Goal: Transaction & Acquisition: Download file/media

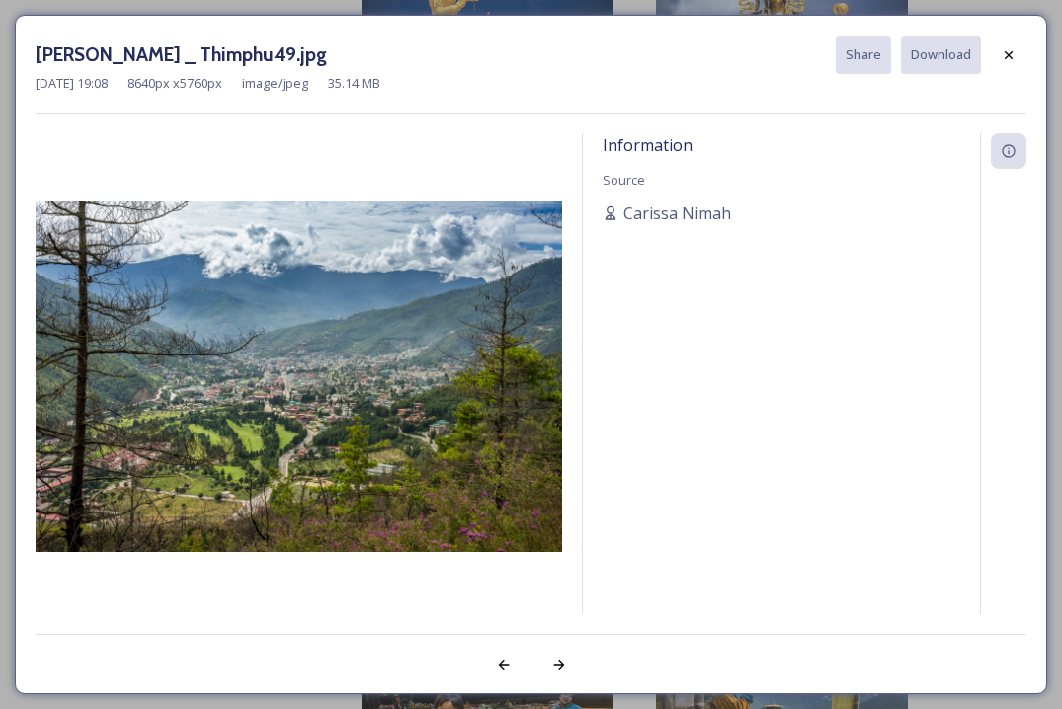
scroll to position [4050, 0]
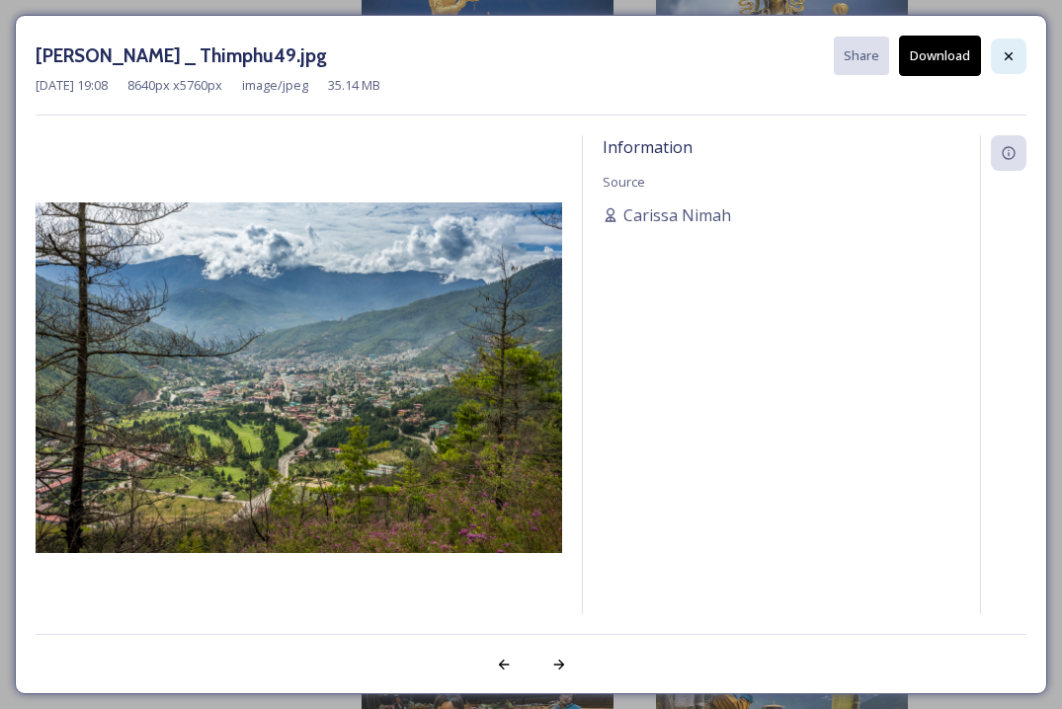
click at [1003, 62] on icon at bounding box center [1009, 56] width 16 height 16
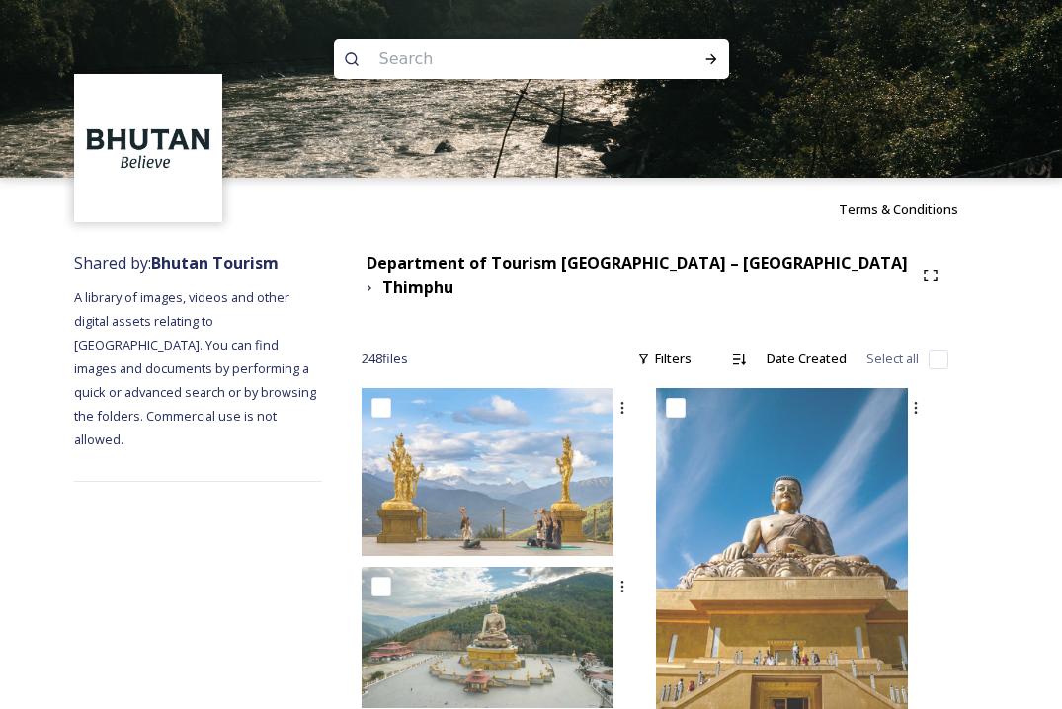
scroll to position [0, 0]
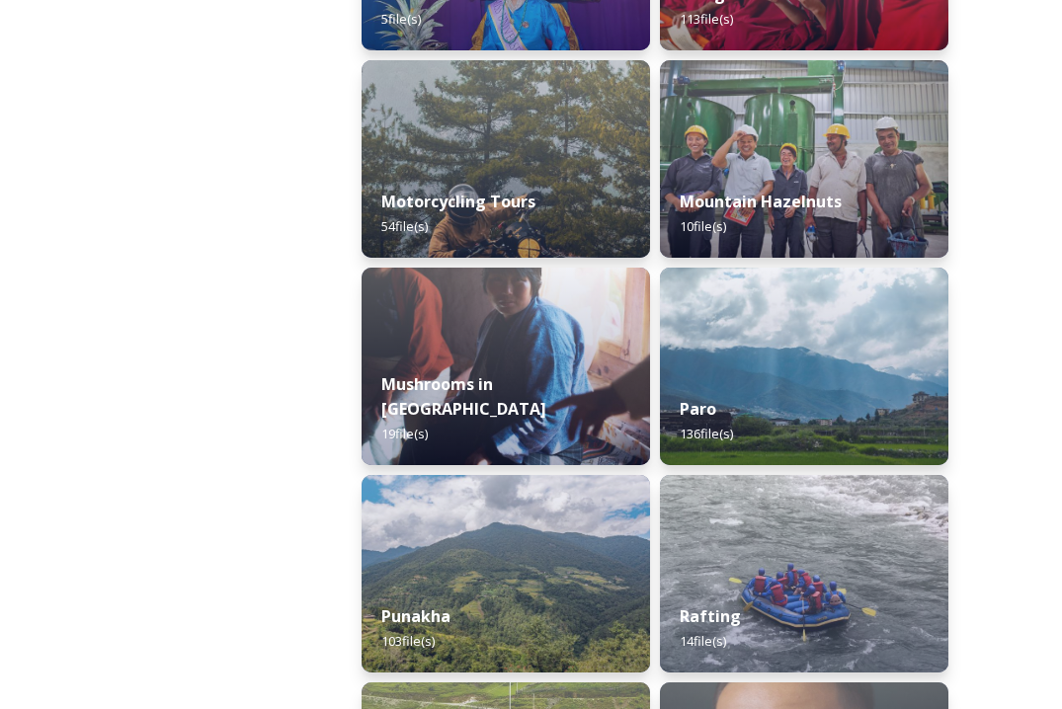
scroll to position [2332, 0]
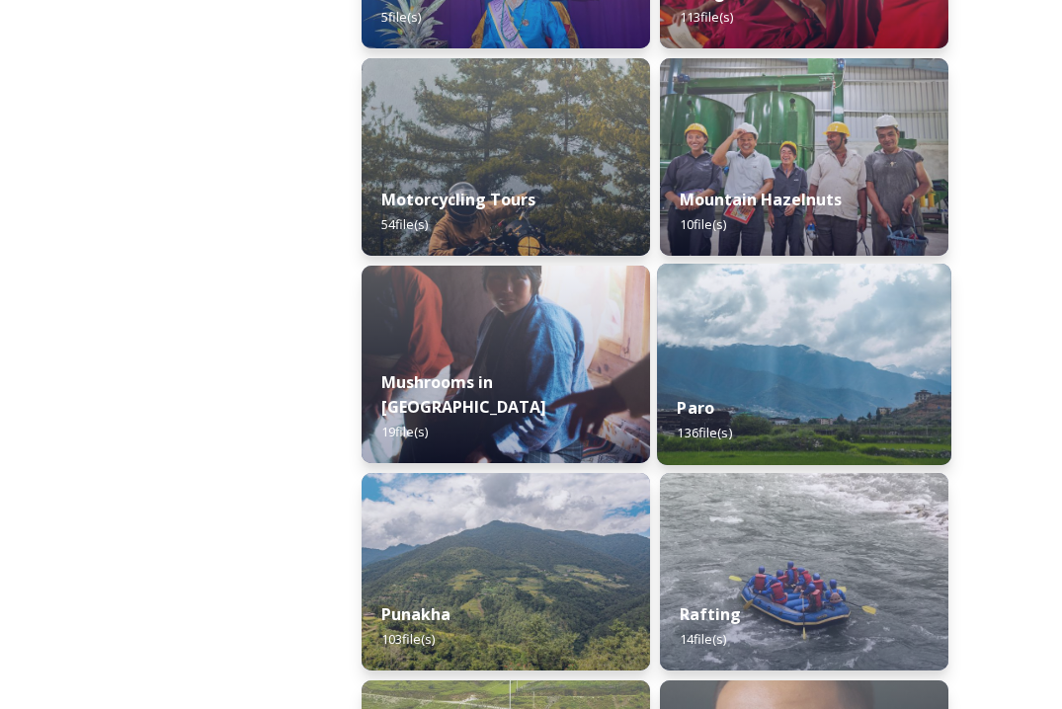
click at [805, 419] on div "Paro 136 file(s)" at bounding box center [804, 420] width 294 height 90
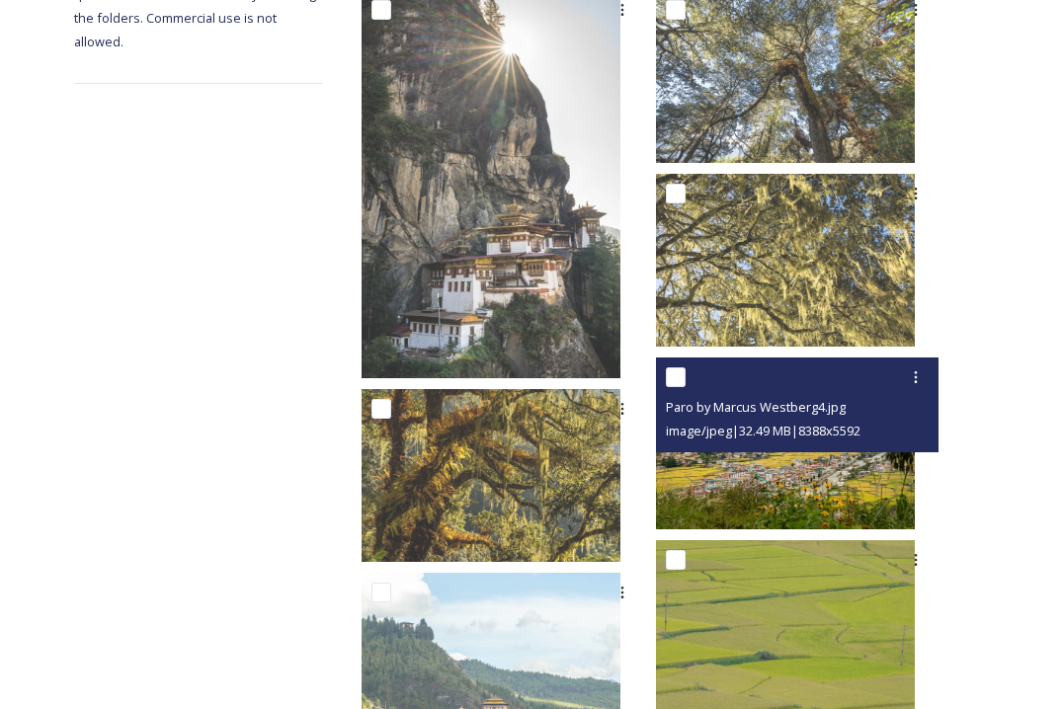
scroll to position [445, 0]
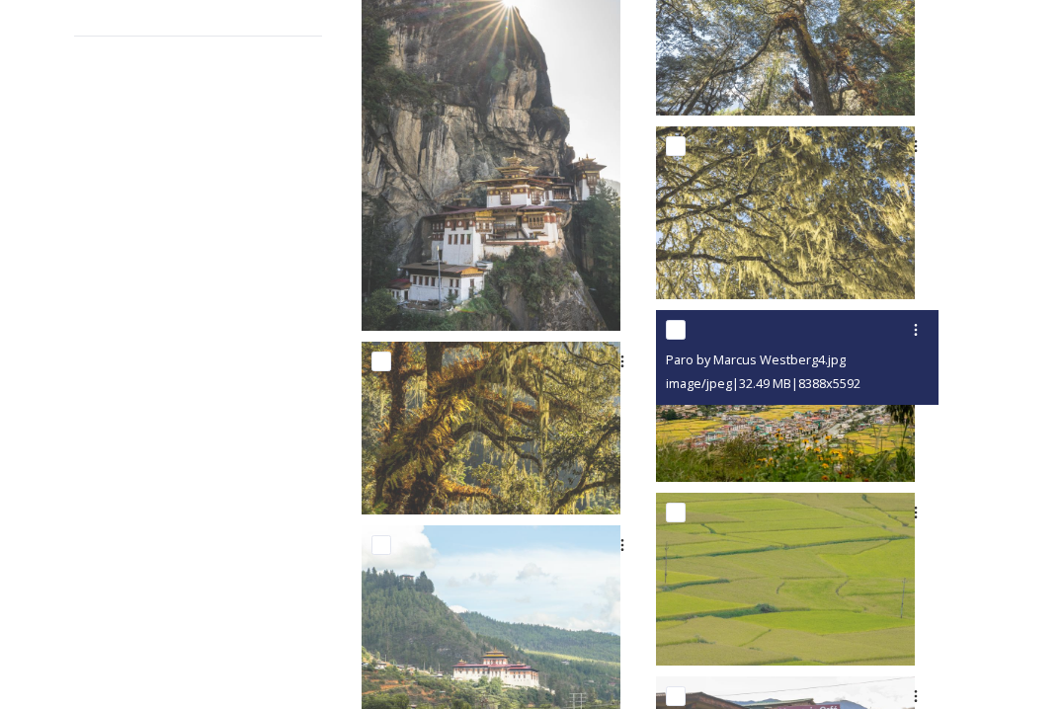
click at [843, 432] on img at bounding box center [785, 395] width 259 height 173
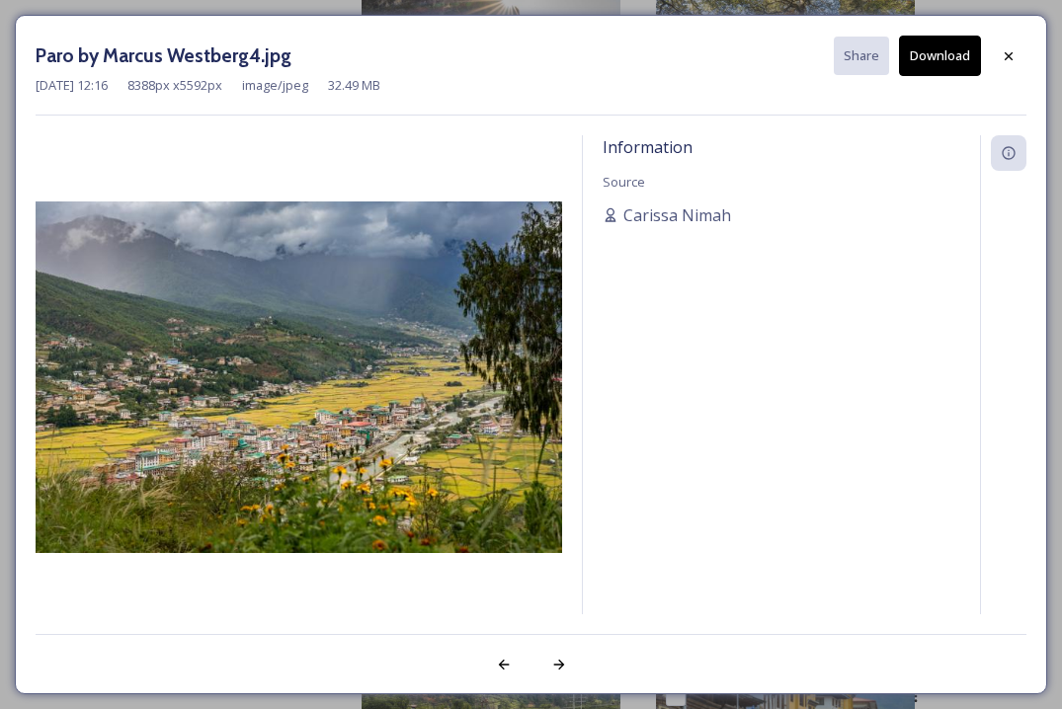
click at [946, 69] on button "Download" at bounding box center [940, 56] width 82 height 40
click at [1020, 46] on div at bounding box center [1009, 57] width 36 height 36
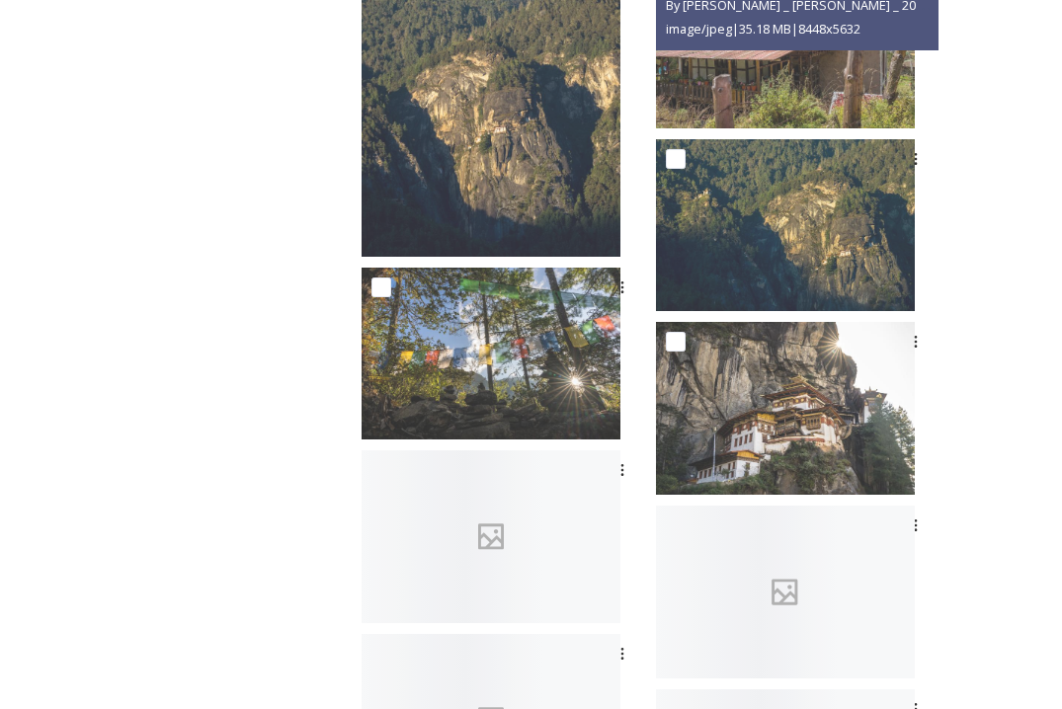
scroll to position [4040, 0]
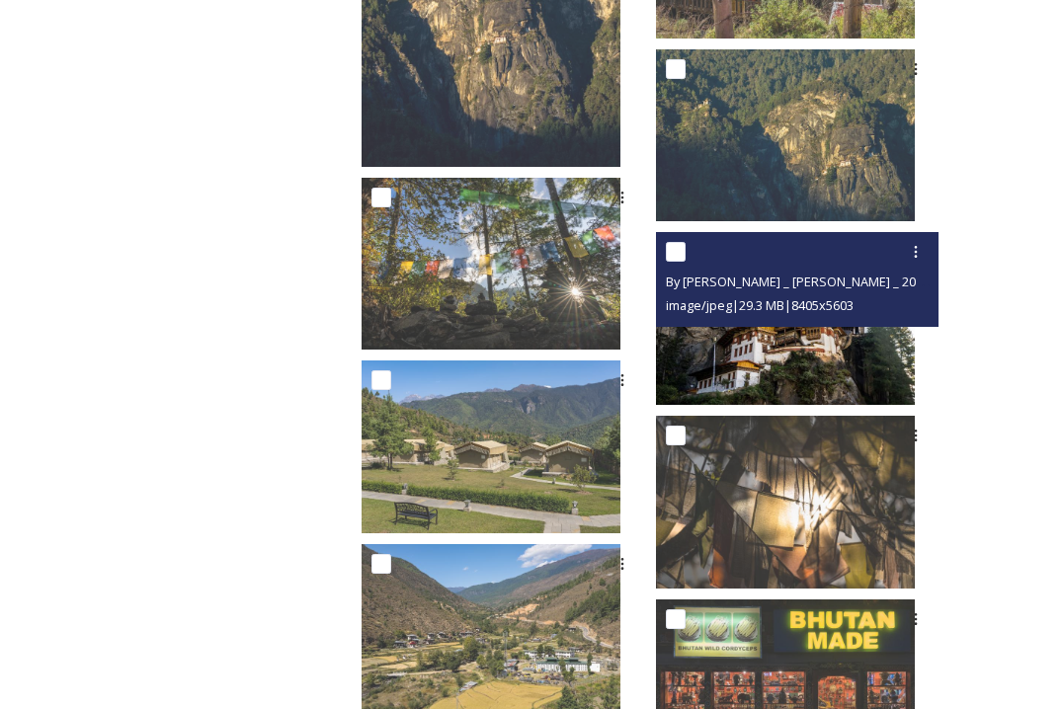
click at [850, 329] on img at bounding box center [785, 318] width 259 height 173
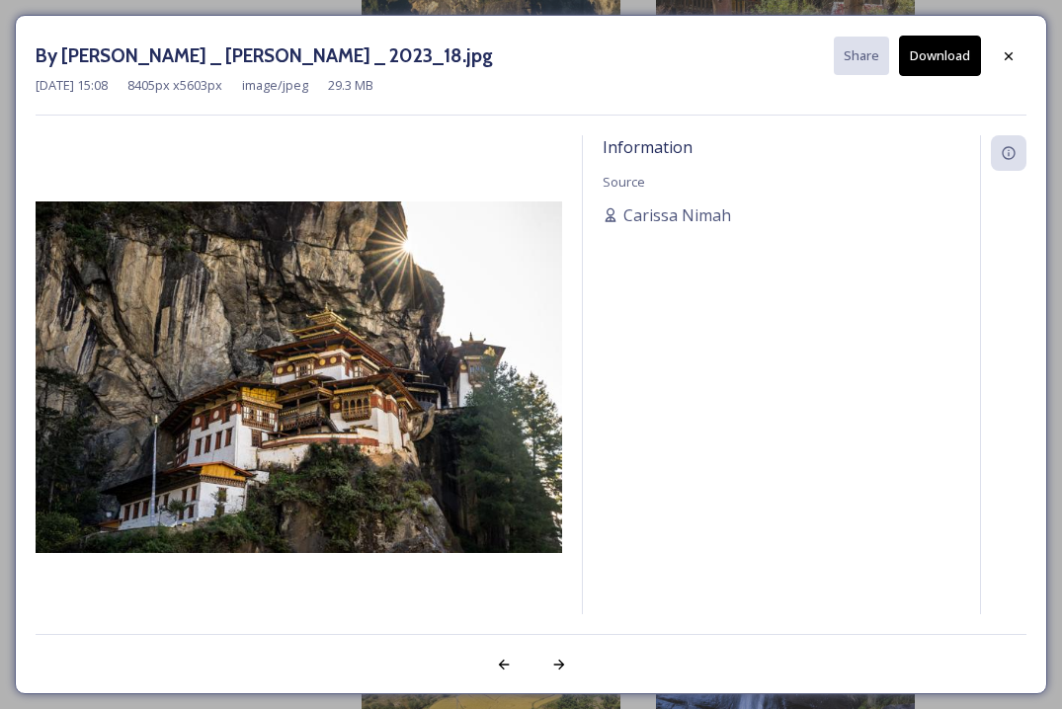
click at [943, 60] on button "Download" at bounding box center [940, 56] width 82 height 40
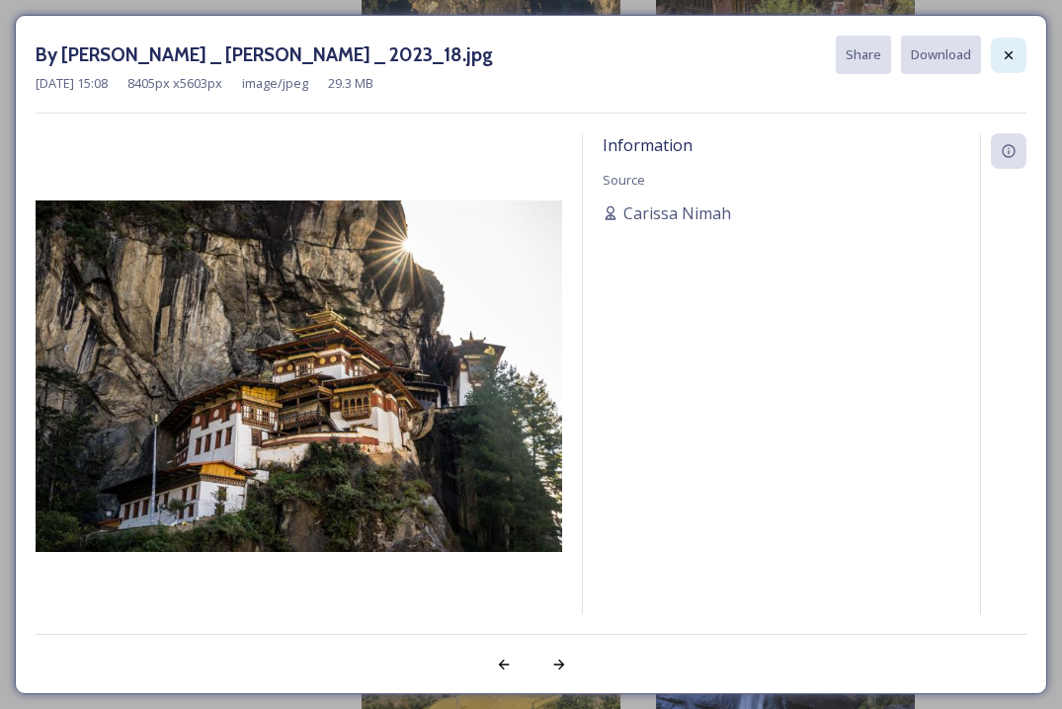
click at [1001, 55] on div at bounding box center [1009, 56] width 36 height 36
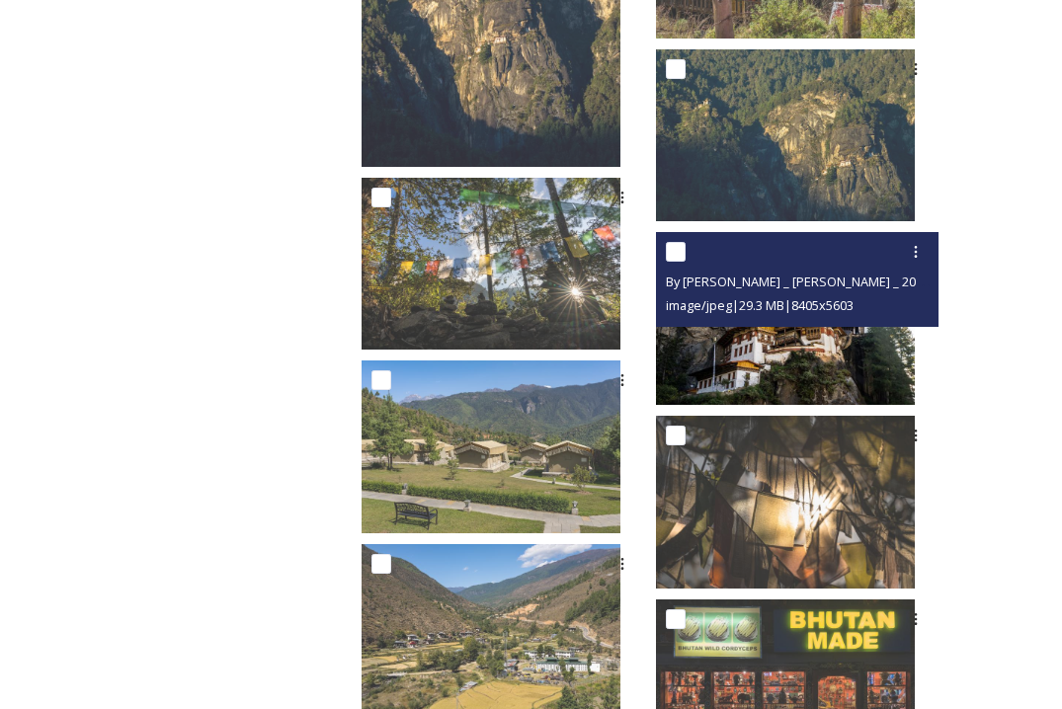
click at [751, 357] on img at bounding box center [785, 318] width 259 height 173
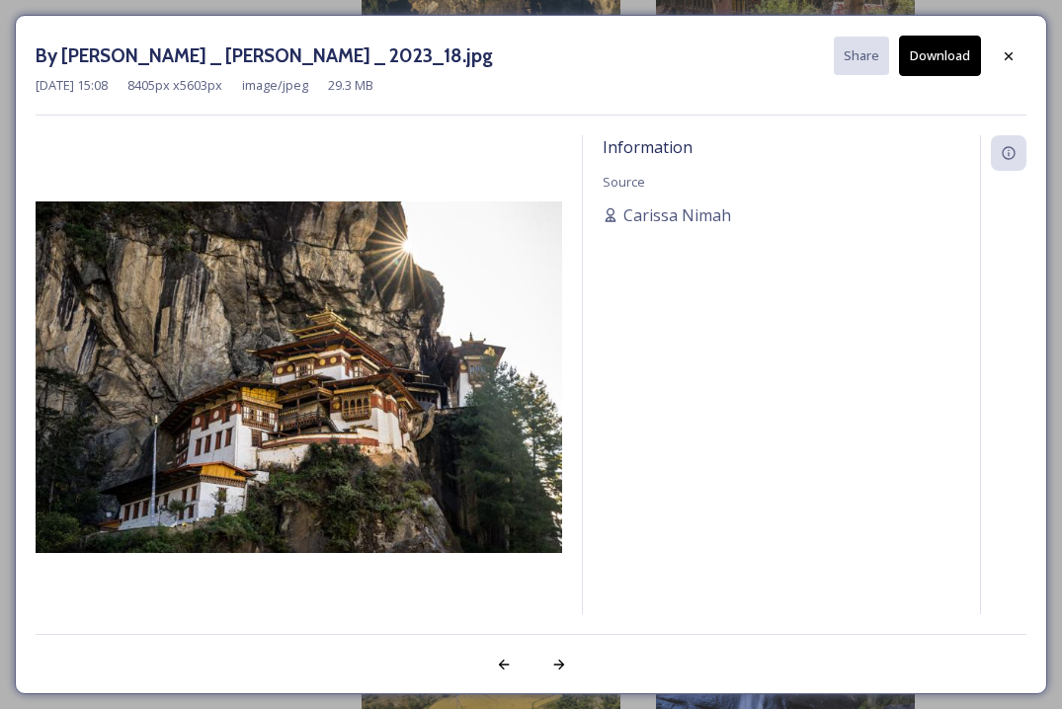
click at [930, 47] on button "Download" at bounding box center [940, 56] width 82 height 40
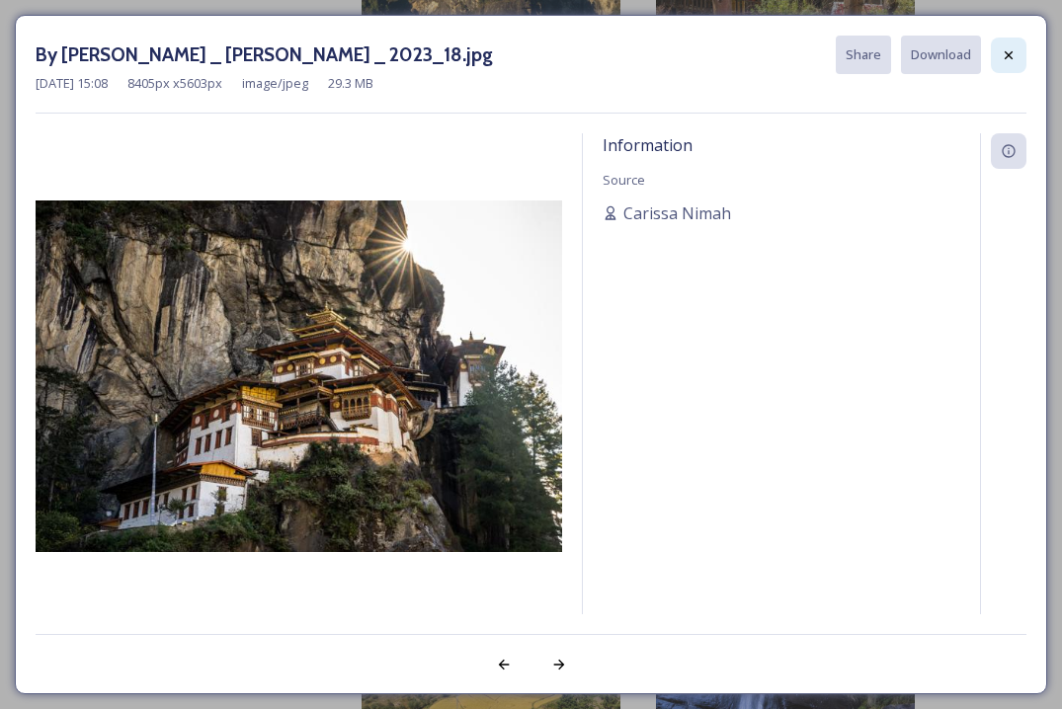
click at [995, 55] on div at bounding box center [1009, 56] width 36 height 36
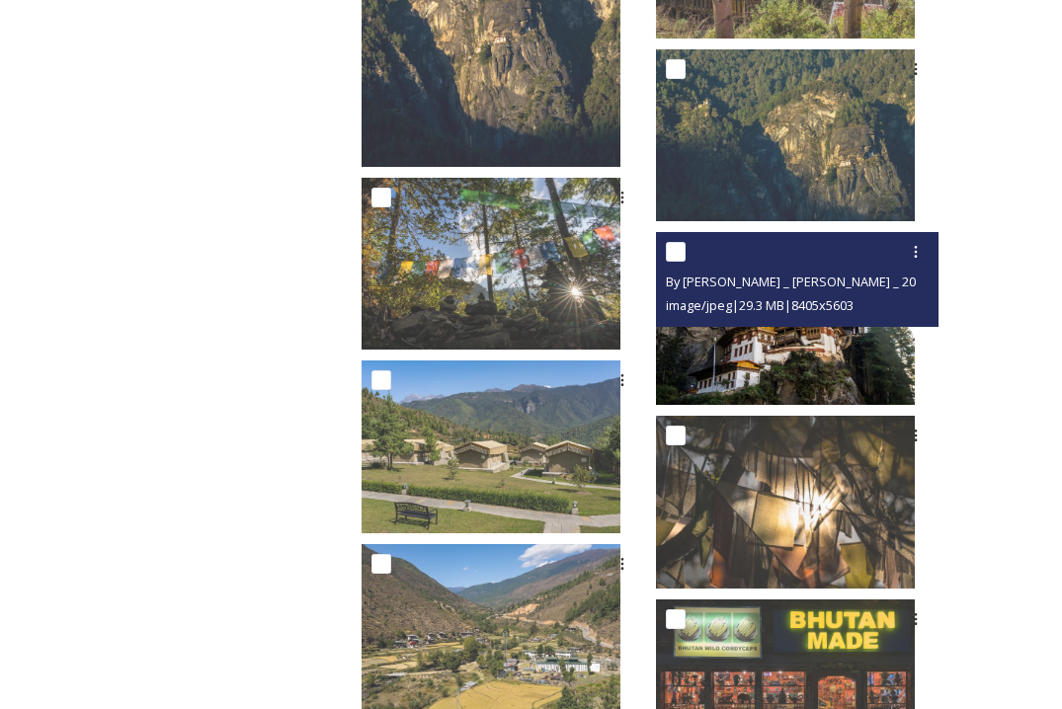
click at [822, 361] on img at bounding box center [785, 318] width 259 height 173
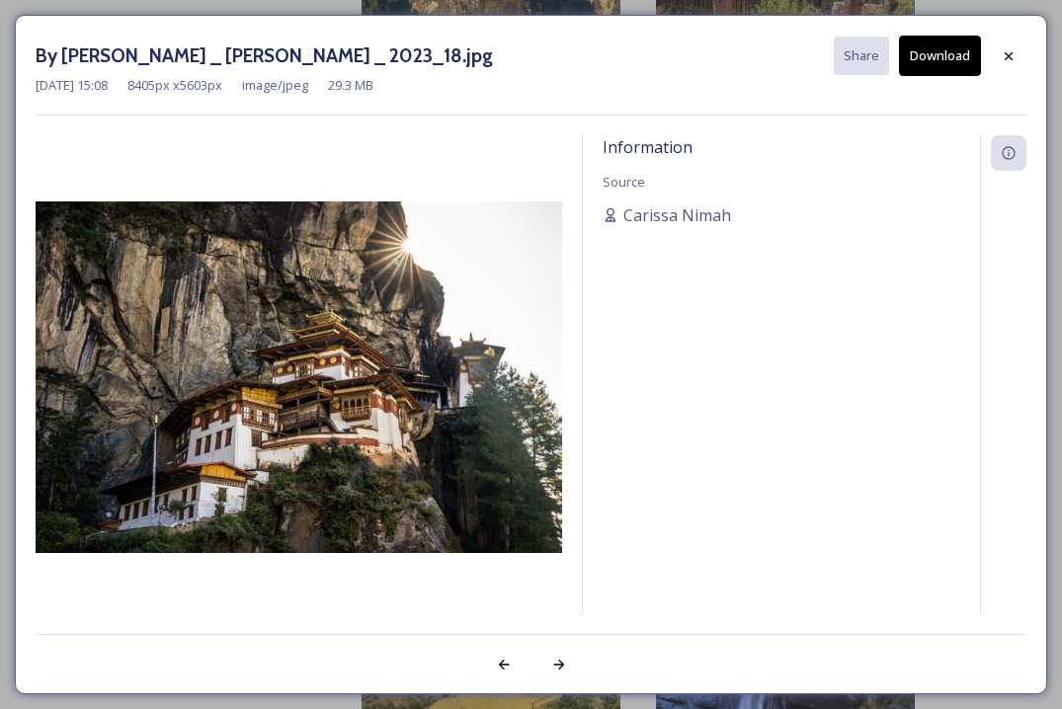
click at [946, 76] on div "[DATE] 15:08 8405 px x 5603 px image/jpeg 29.3 MB" at bounding box center [531, 85] width 991 height 19
click at [946, 54] on button "Download" at bounding box center [940, 56] width 82 height 40
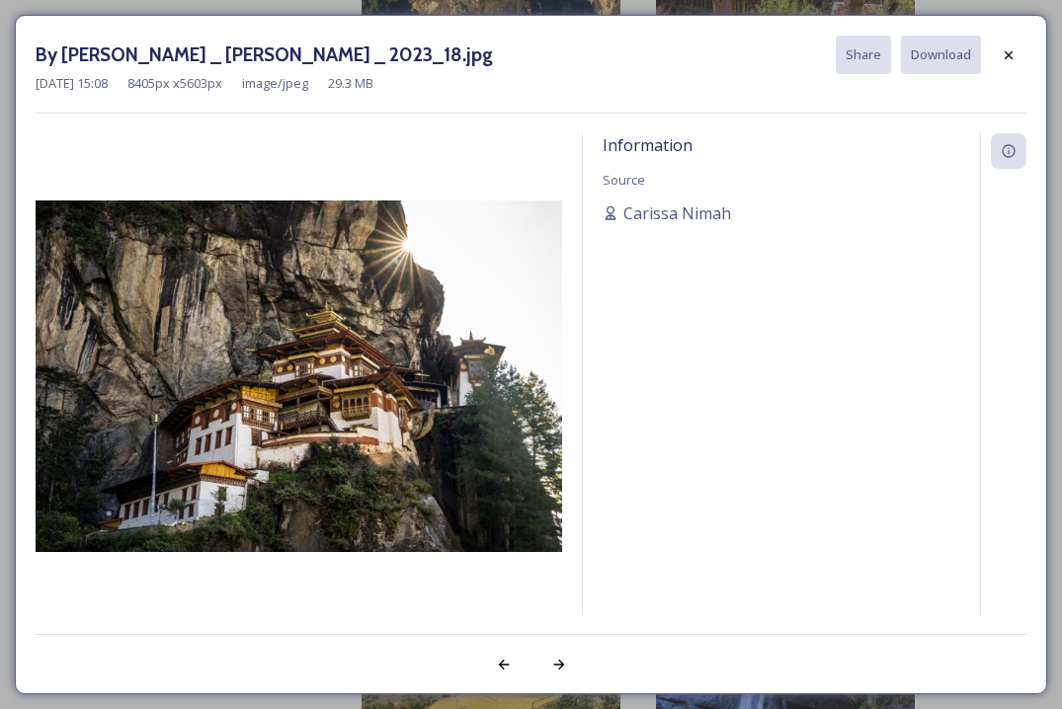
click at [641, 6] on div "By [PERSON_NAME] _ [PERSON_NAME] _ 2023_18.jpg Share Download [DATE] 15:08 8405…" at bounding box center [531, 354] width 1062 height 709
click at [1012, 49] on icon at bounding box center [1009, 55] width 16 height 16
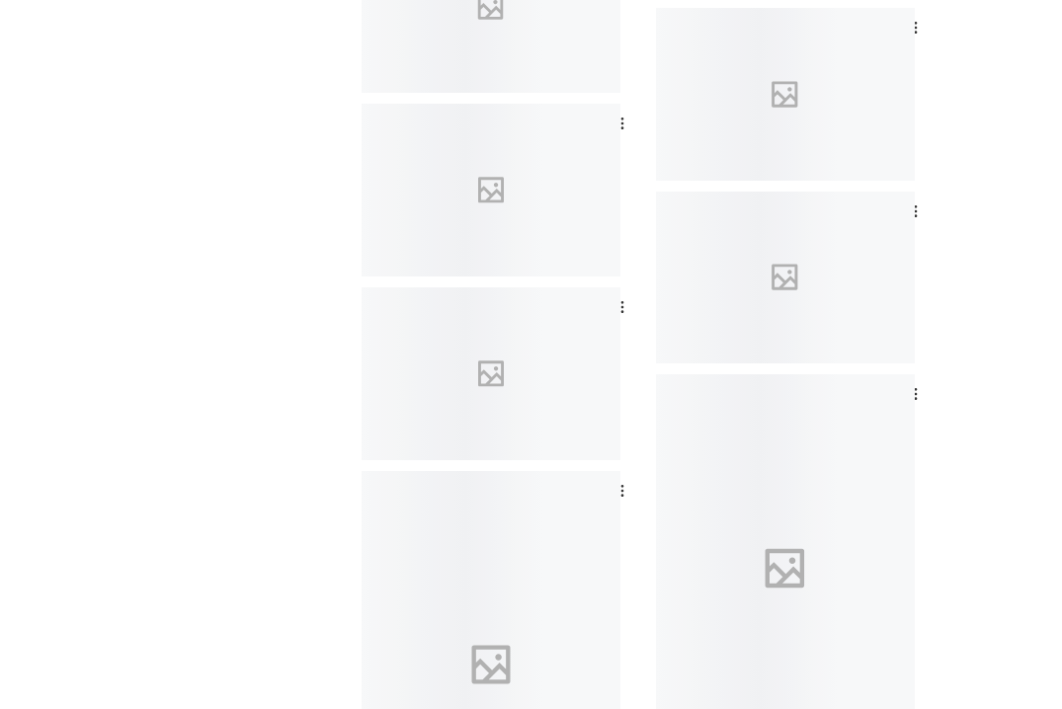
scroll to position [6900, 0]
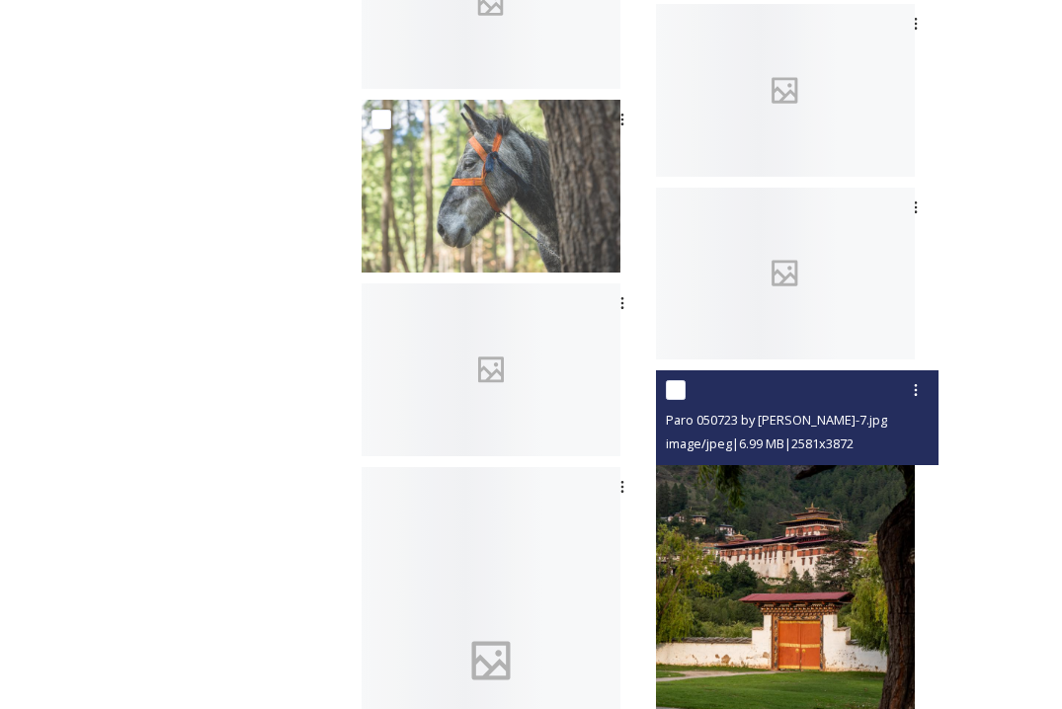
click at [840, 546] on img at bounding box center [785, 564] width 259 height 388
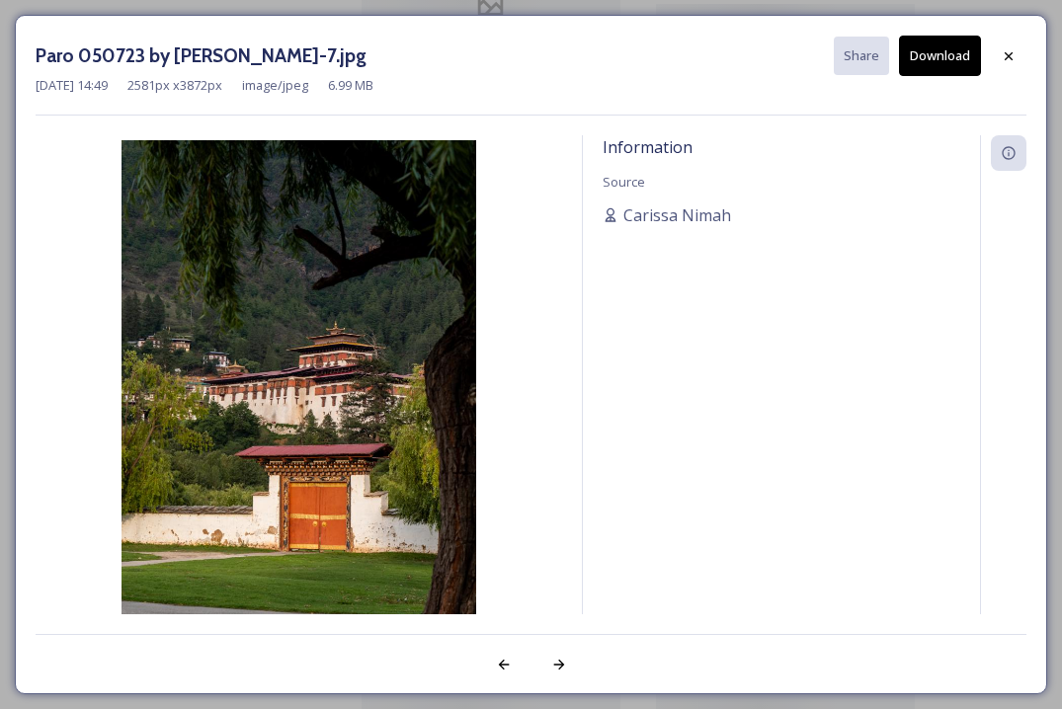
click at [949, 52] on button "Download" at bounding box center [940, 56] width 82 height 40
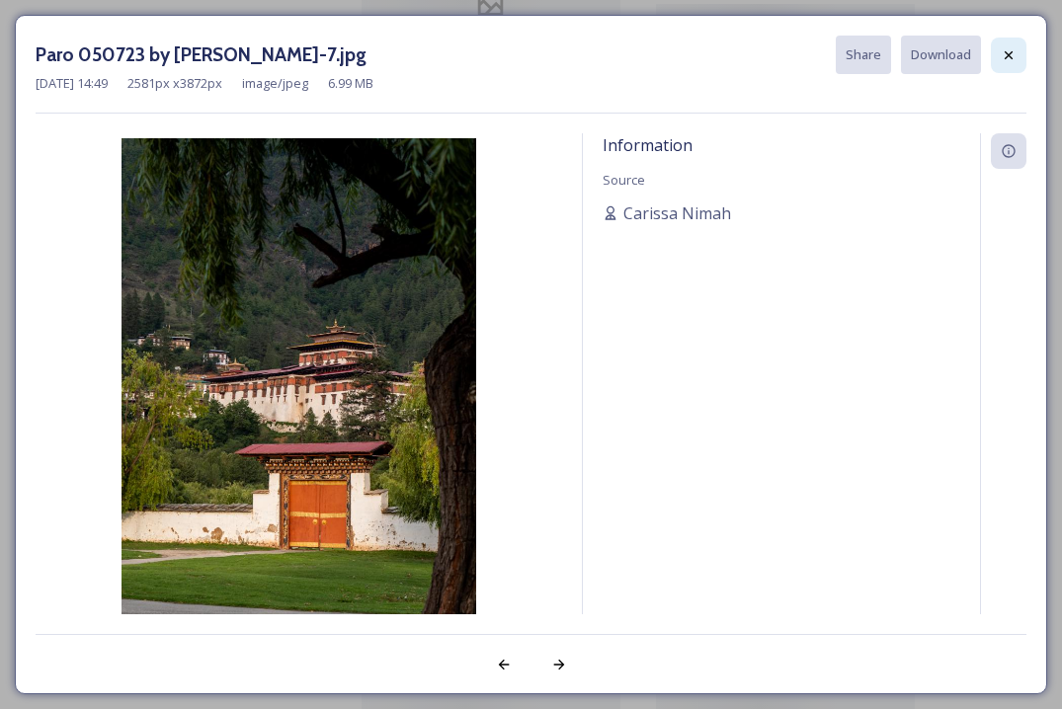
click at [1012, 53] on icon at bounding box center [1009, 55] width 16 height 16
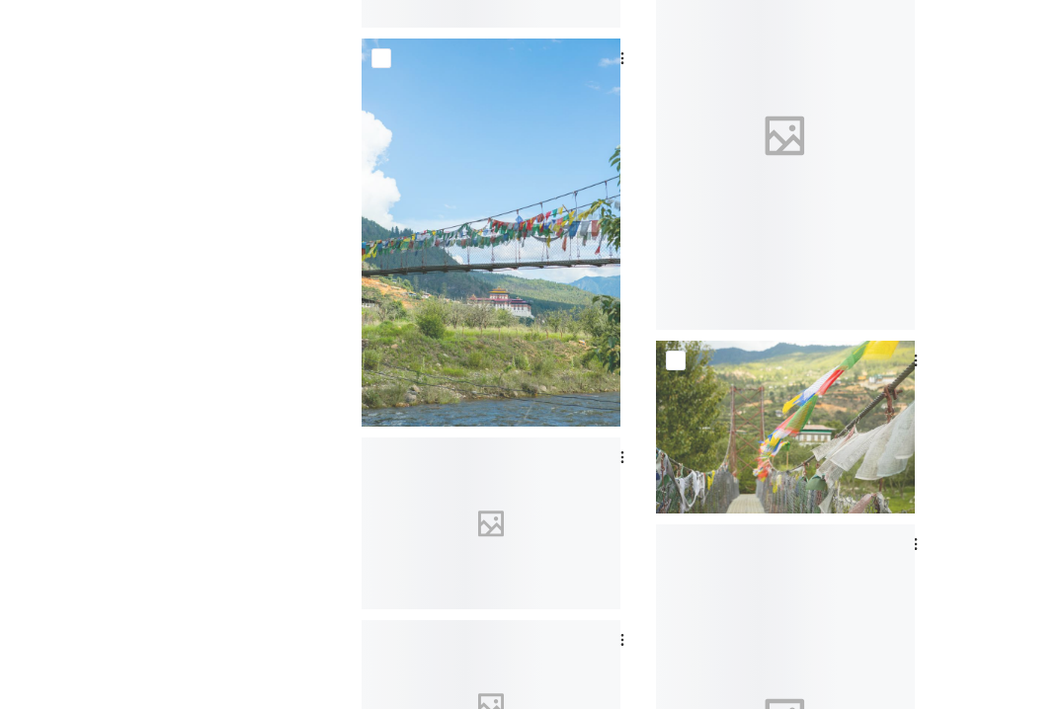
scroll to position [7736, 0]
